Goal: Check status: Check status

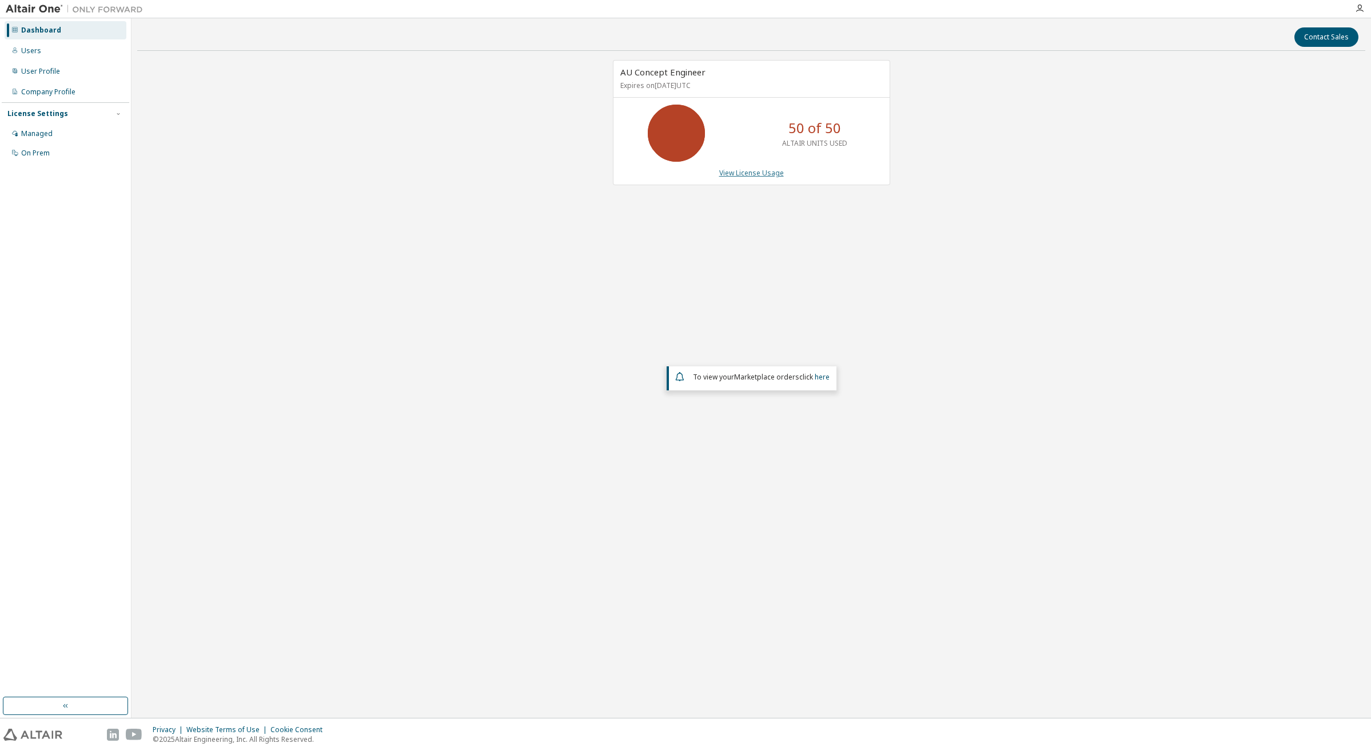
click at [726, 174] on link "View License Usage" at bounding box center [751, 173] width 65 height 10
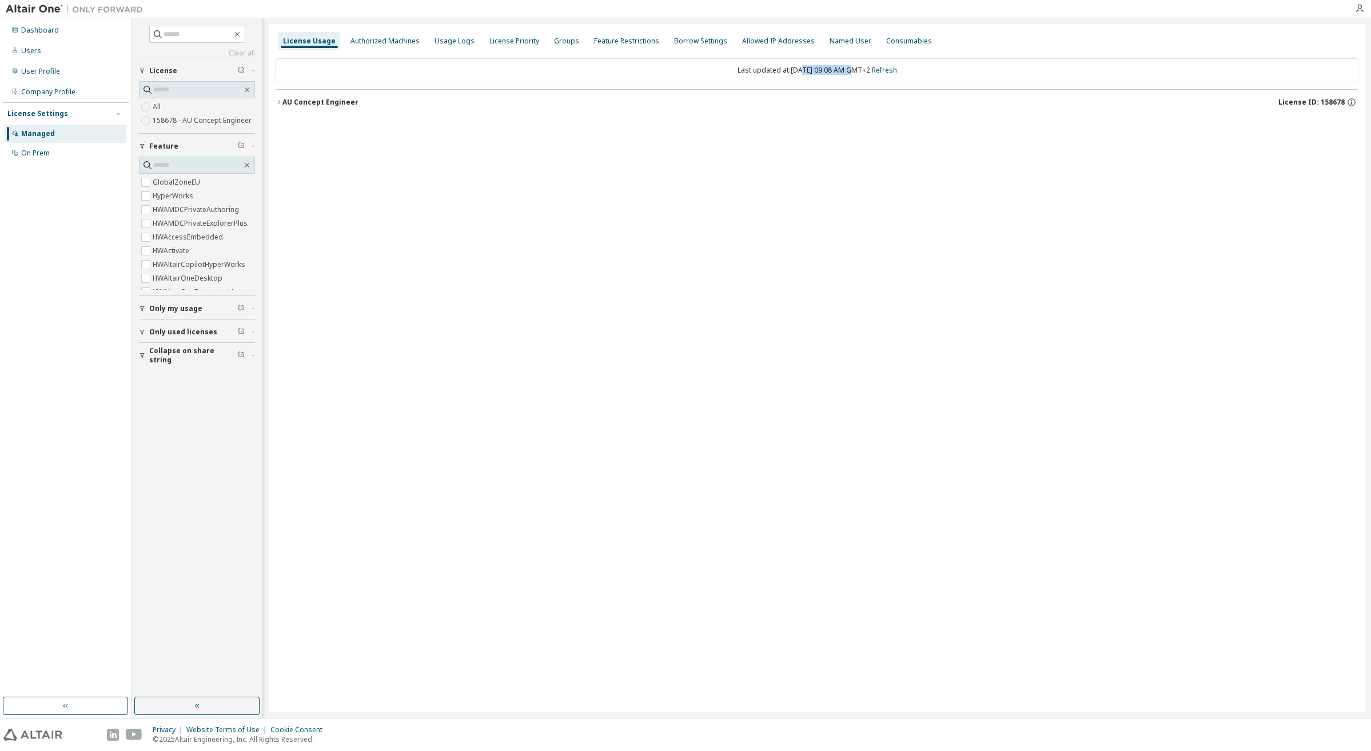
drag, startPoint x: 830, startPoint y: 69, endPoint x: 790, endPoint y: 67, distance: 40.0
click at [790, 67] on div "Last updated at: Thu 2025-10-02 09:08 AM GMT+2 Refresh" at bounding box center [817, 70] width 1083 height 24
click at [789, 69] on div "Last updated at: Thu 2025-10-02 09:08 AM GMT+2 Refresh" at bounding box center [817, 70] width 1083 height 24
click at [58, 29] on div "Dashboard" at bounding box center [66, 30] width 122 height 18
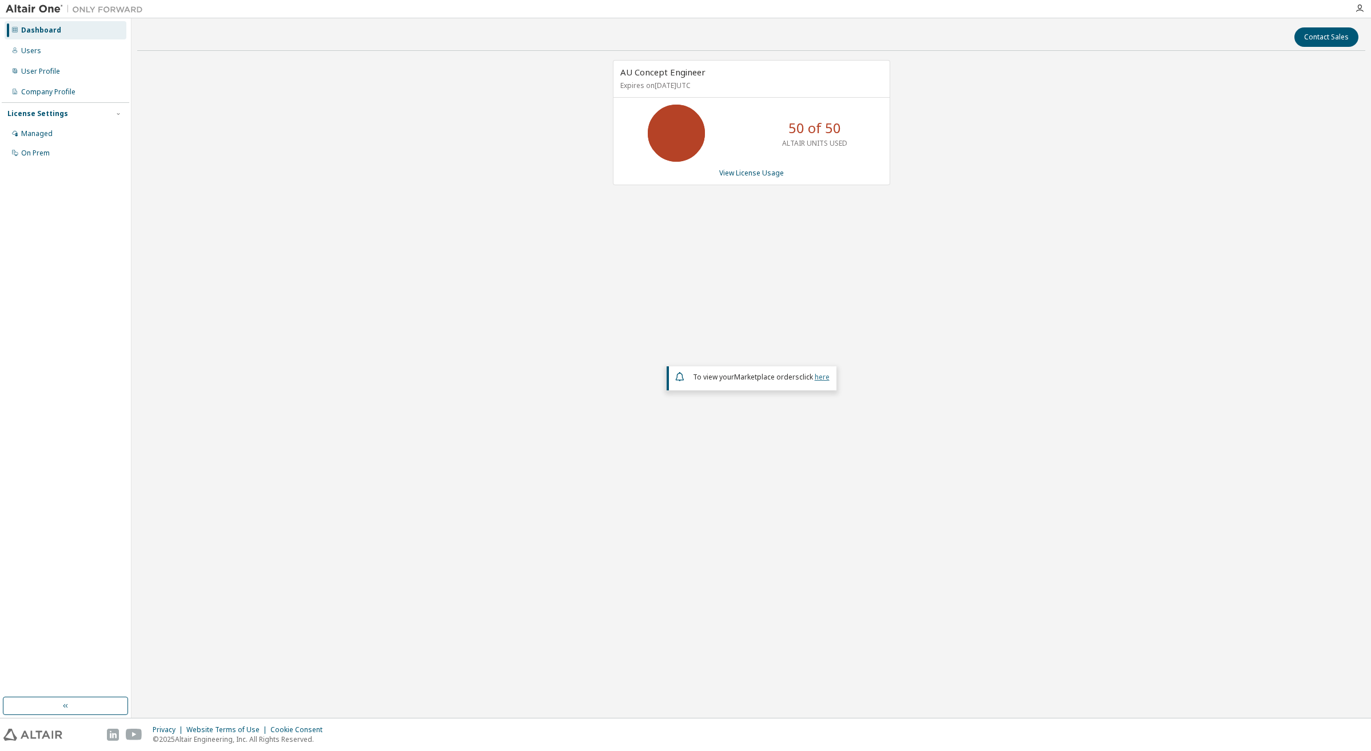
click at [819, 378] on link "here" at bounding box center [822, 377] width 15 height 10
